Goal: Transaction & Acquisition: Purchase product/service

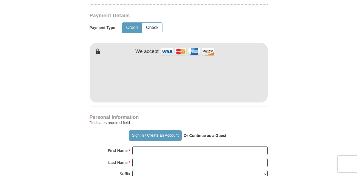
scroll to position [283, 0]
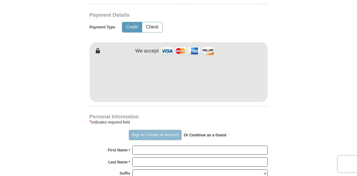
click at [145, 130] on button "Sign In / Create an Account" at bounding box center [155, 135] width 53 height 10
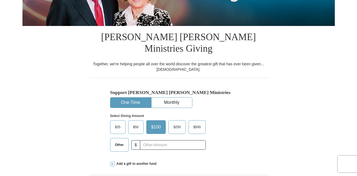
select select "OH"
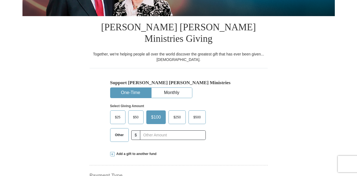
scroll to position [112, 0]
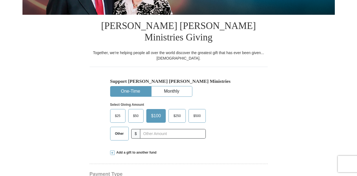
click at [118, 112] on span "$25" at bounding box center [117, 116] width 11 height 8
click at [0, 0] on input "$25" at bounding box center [0, 0] width 0 height 0
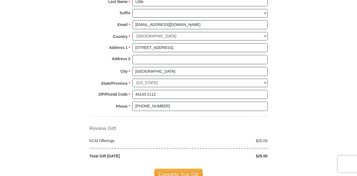
scroll to position [416, 0]
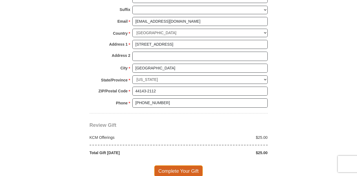
click at [174, 166] on span "Complete Your Gift" at bounding box center [178, 172] width 48 height 12
